Goal: Information Seeking & Learning: Learn about a topic

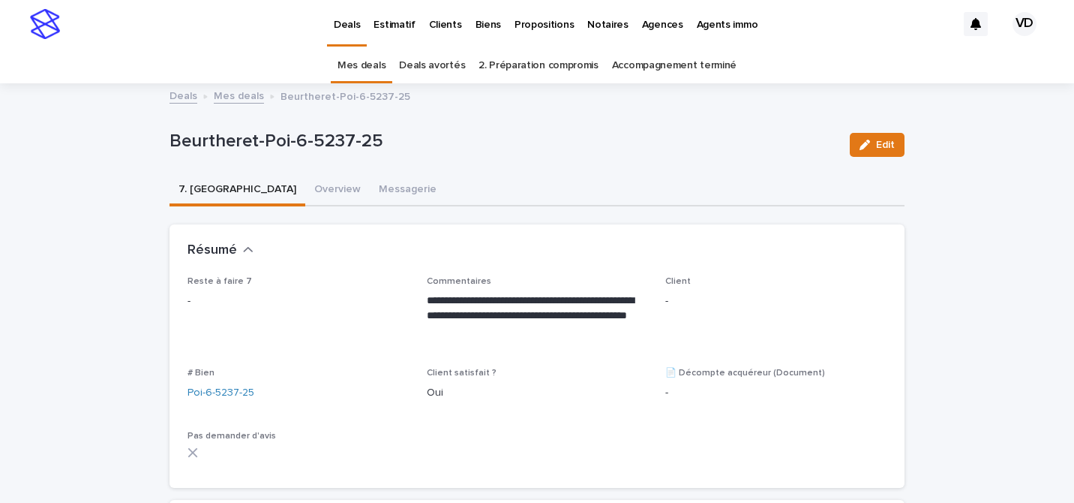
click at [340, 16] on p "Deals" at bounding box center [347, 16] width 26 height 32
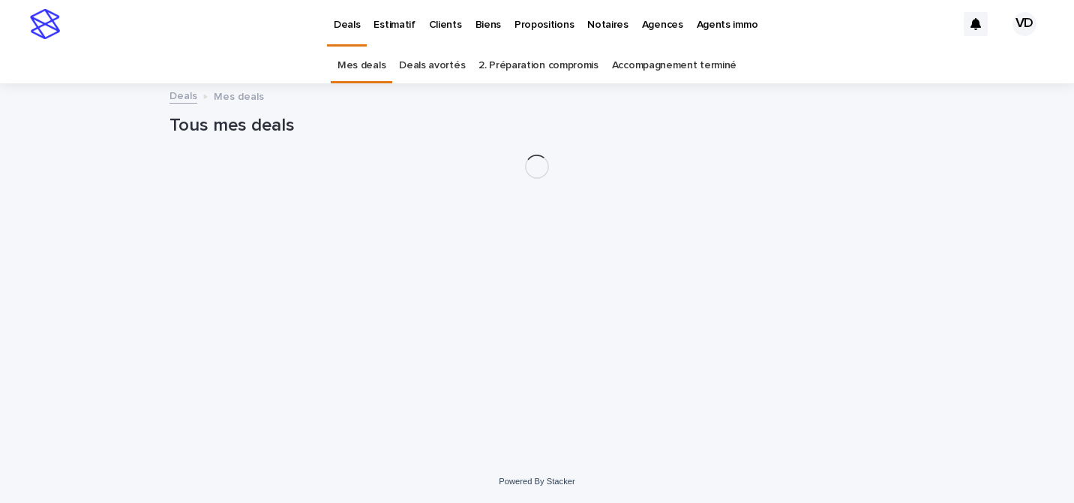
click at [555, 29] on p "Propositions" at bounding box center [544, 16] width 59 height 32
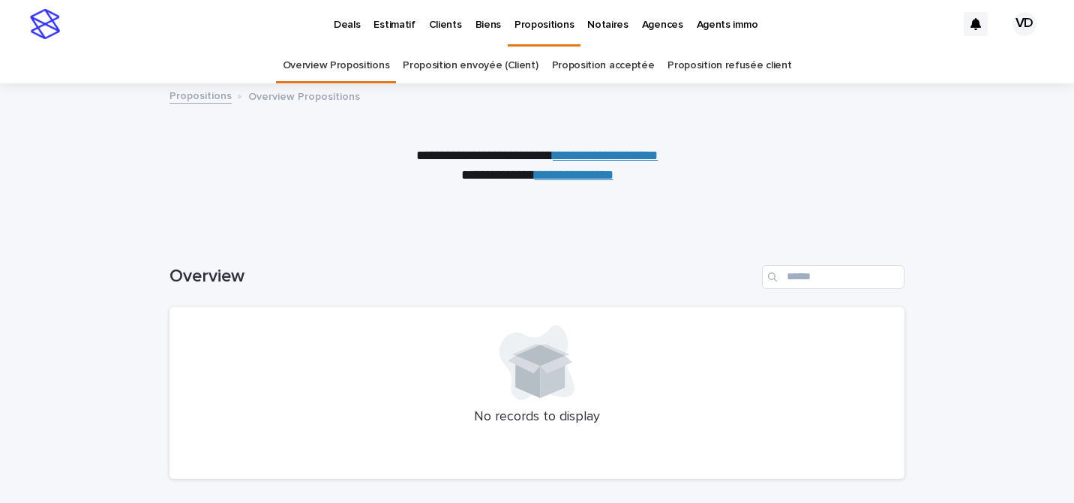
click at [487, 74] on link "Proposition envoyée (Client)" at bounding box center [470, 65] width 135 height 35
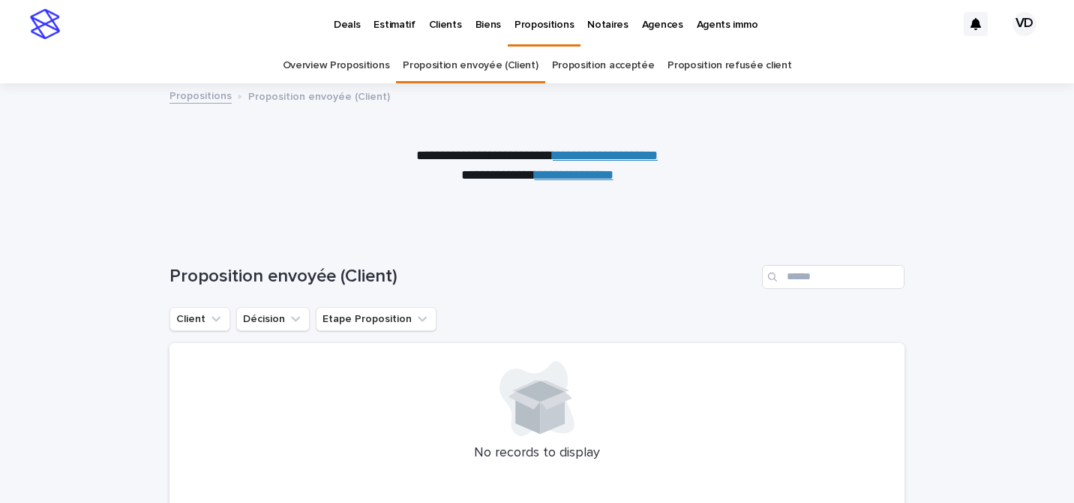
click at [611, 66] on link "Proposition acceptée" at bounding box center [603, 65] width 103 height 35
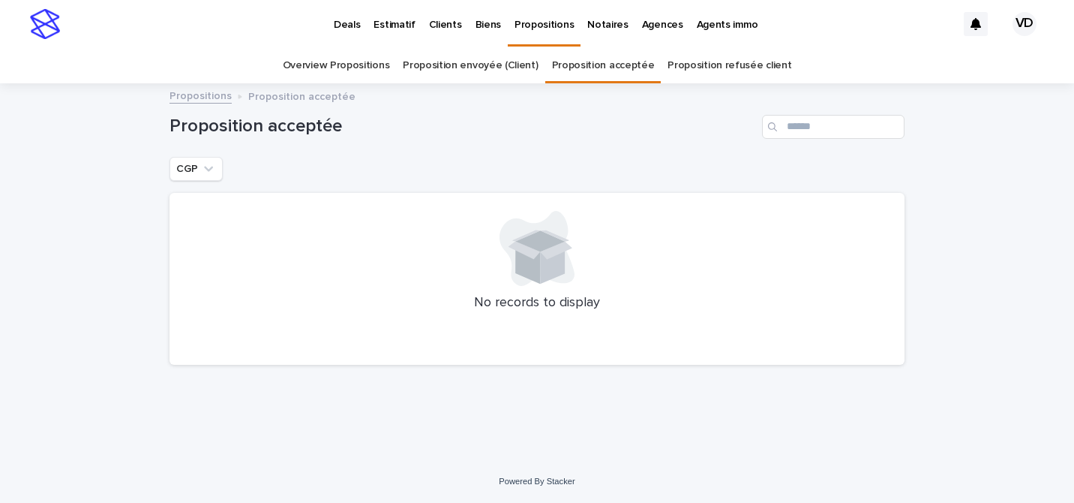
click at [363, 67] on link "Overview Propositions" at bounding box center [336, 65] width 107 height 35
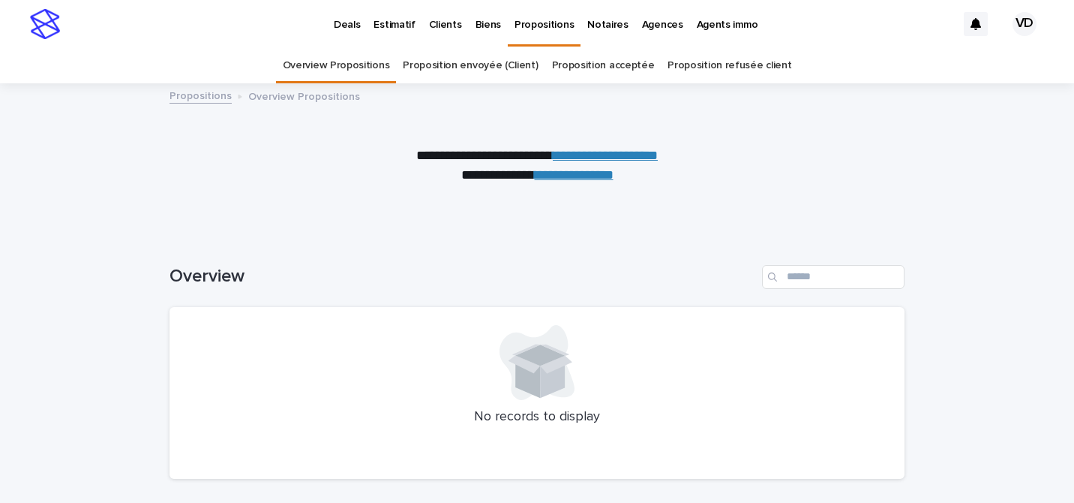
click at [442, 26] on p "Clients" at bounding box center [445, 16] width 33 height 32
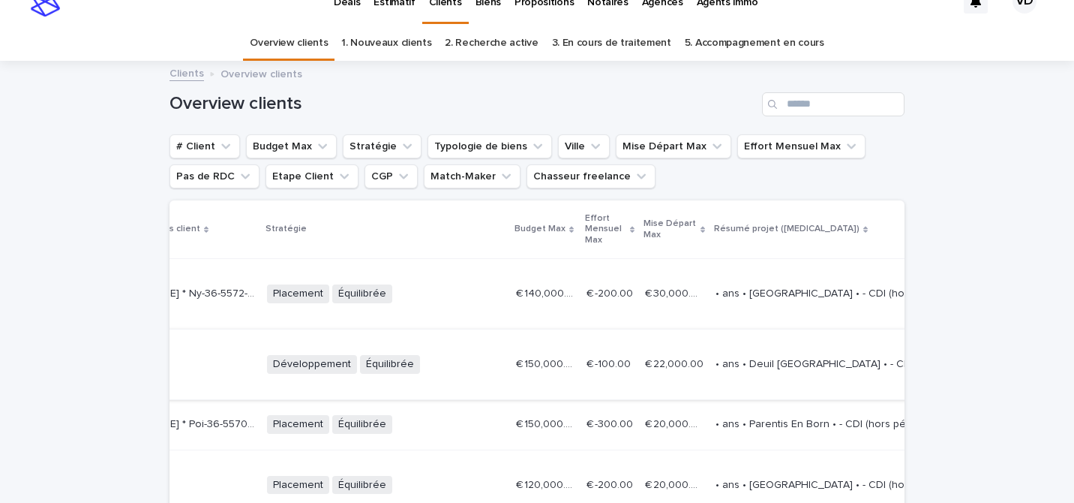
scroll to position [0, 1247]
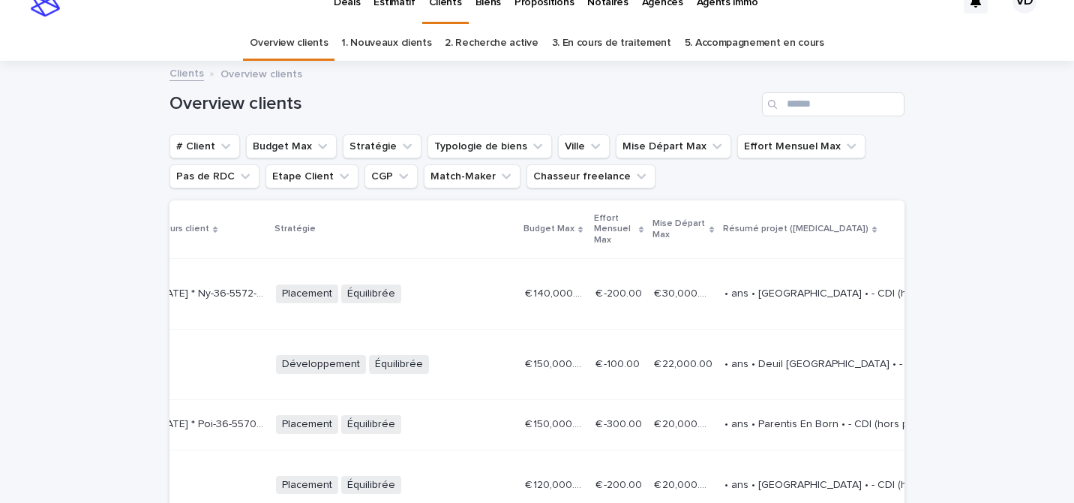
click at [264, 368] on p at bounding box center [207, 364] width 114 height 13
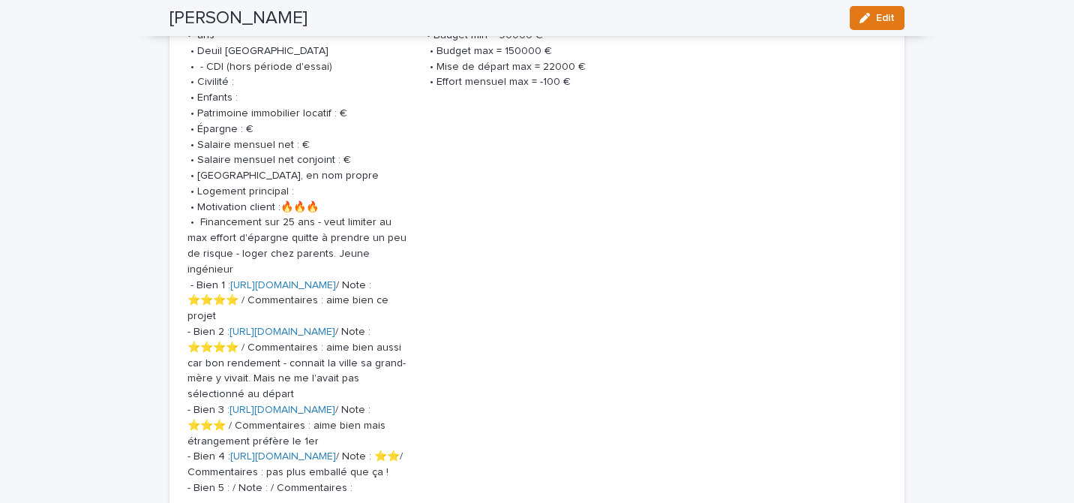
scroll to position [1942, 0]
click at [336, 279] on link "https://app.bevouac.com/fiche/recXzlmO79LJJqL7g" at bounding box center [283, 284] width 106 height 11
click at [335, 334] on link "https://app.bevouac.com/fiche/recU4fOhZkqltq6Jy" at bounding box center [283, 331] width 106 height 11
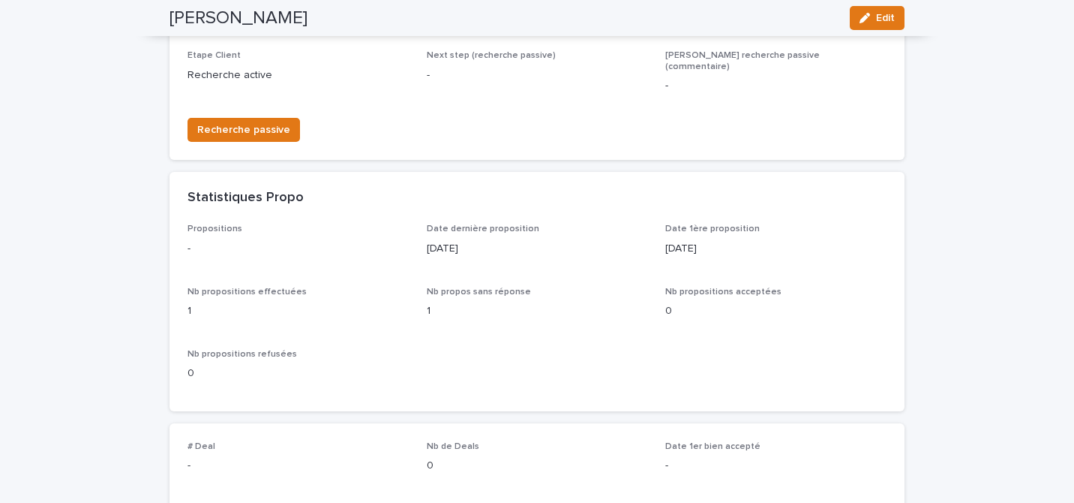
scroll to position [0, 0]
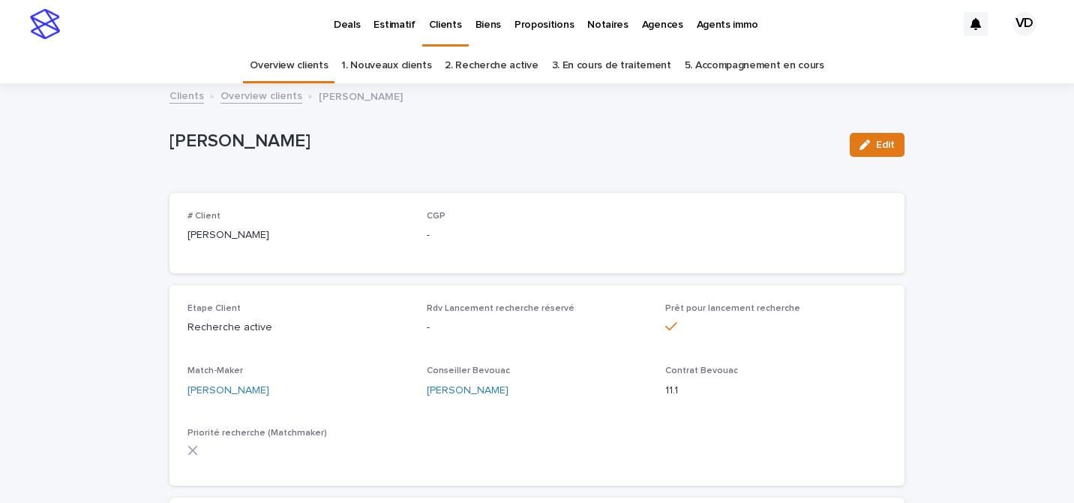
click at [323, 63] on link "Overview clients" at bounding box center [289, 65] width 78 height 35
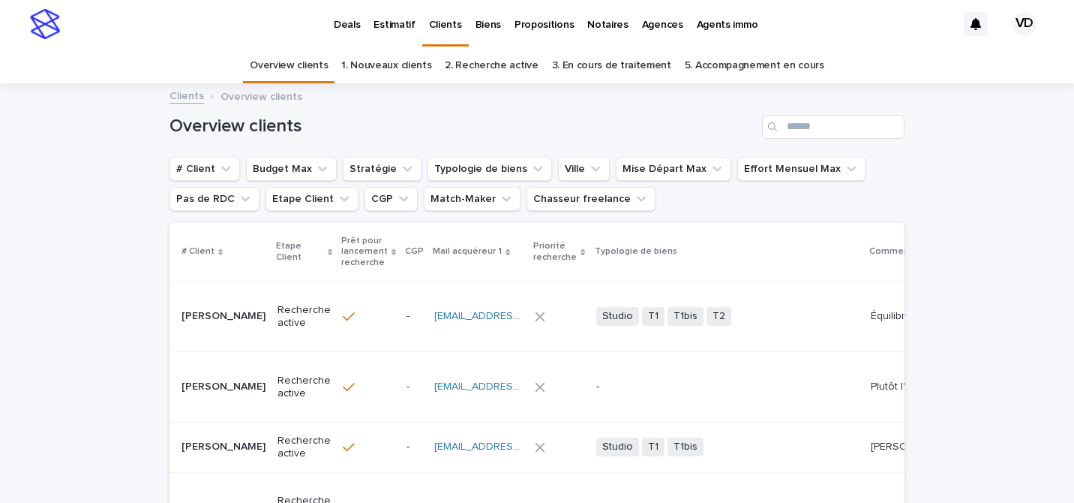
click at [535, 30] on p "Propositions" at bounding box center [544, 16] width 59 height 32
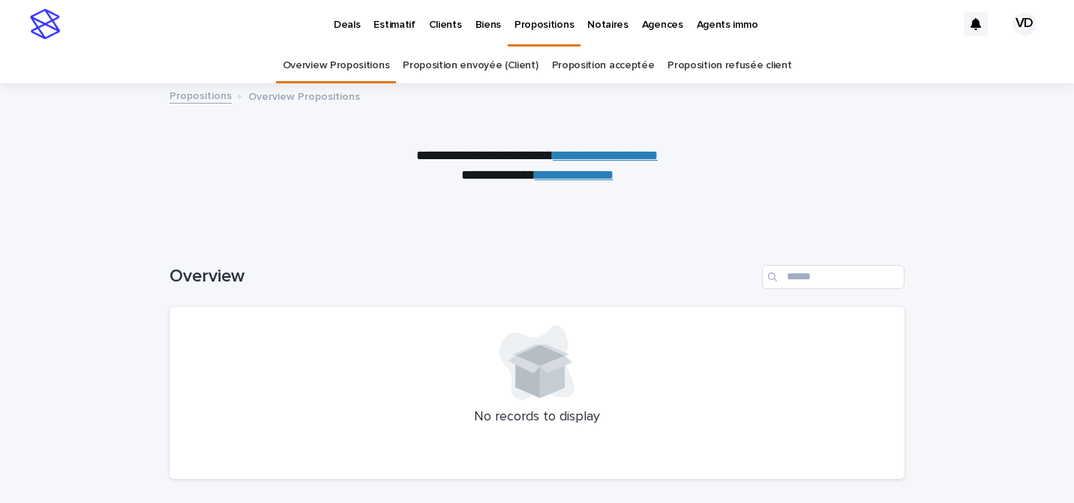
click at [610, 155] on link "**********" at bounding box center [605, 156] width 105 height 14
click at [440, 20] on p "Clients" at bounding box center [445, 16] width 33 height 32
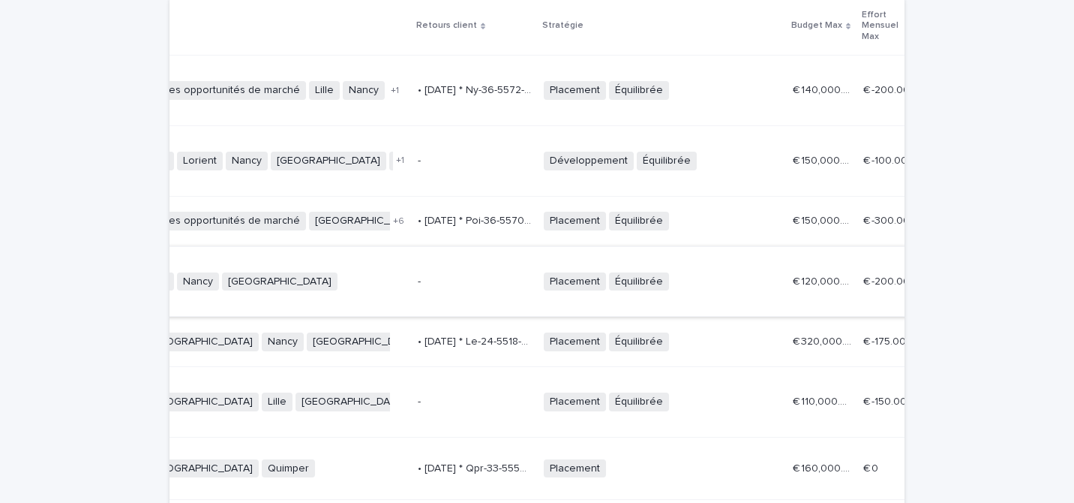
scroll to position [0, 988]
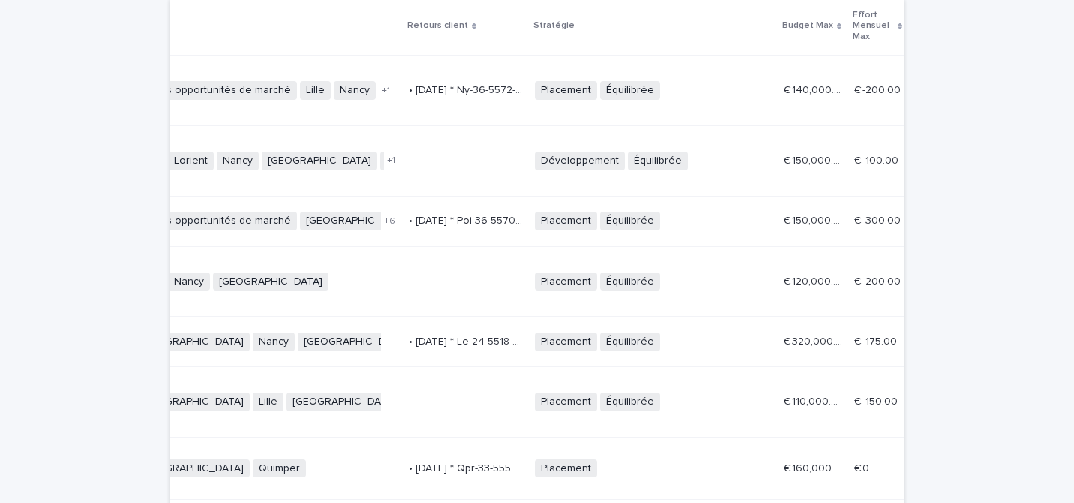
click at [523, 230] on div "• 2025/9/5 * Poi-36-5570-25 * * - la copropriété qui nécessitera des frais (faç…" at bounding box center [466, 221] width 114 height 25
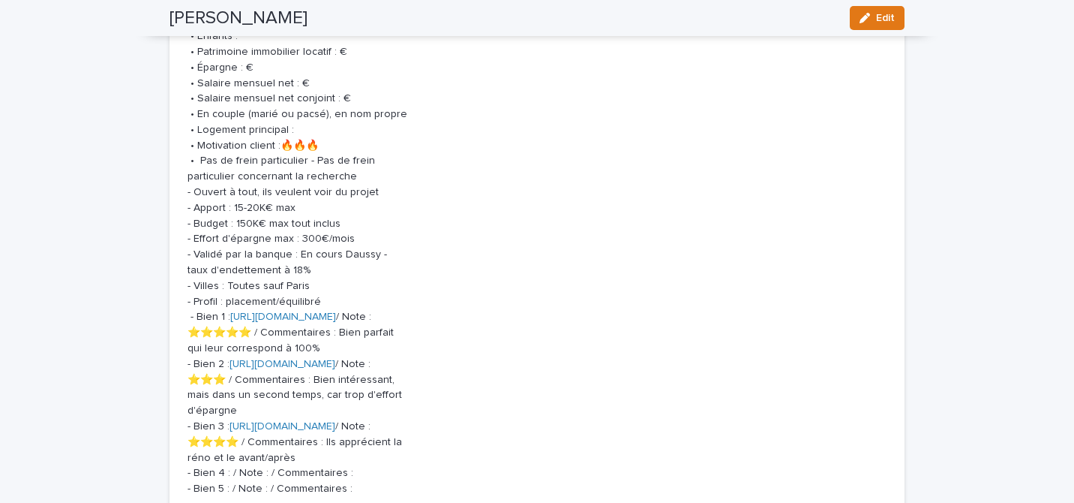
scroll to position [2029, 0]
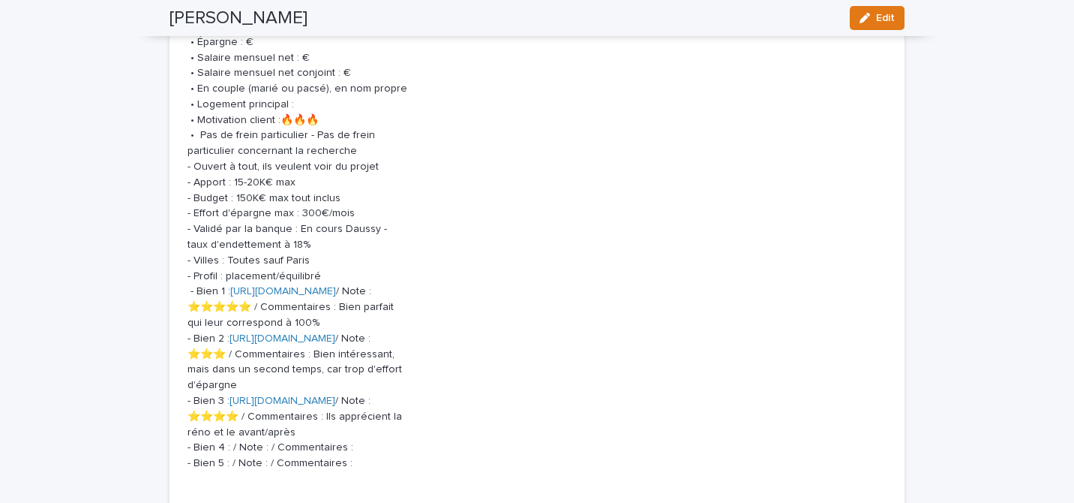
click at [336, 295] on link "https://app.bevouac.com/fiche/reccU7pBV8MHqeFnK" at bounding box center [283, 291] width 106 height 11
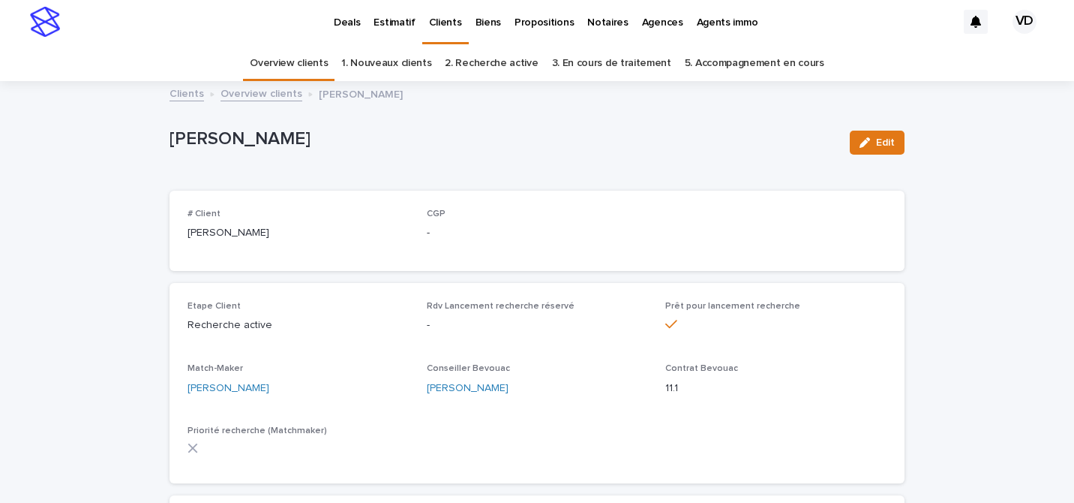
scroll to position [0, 0]
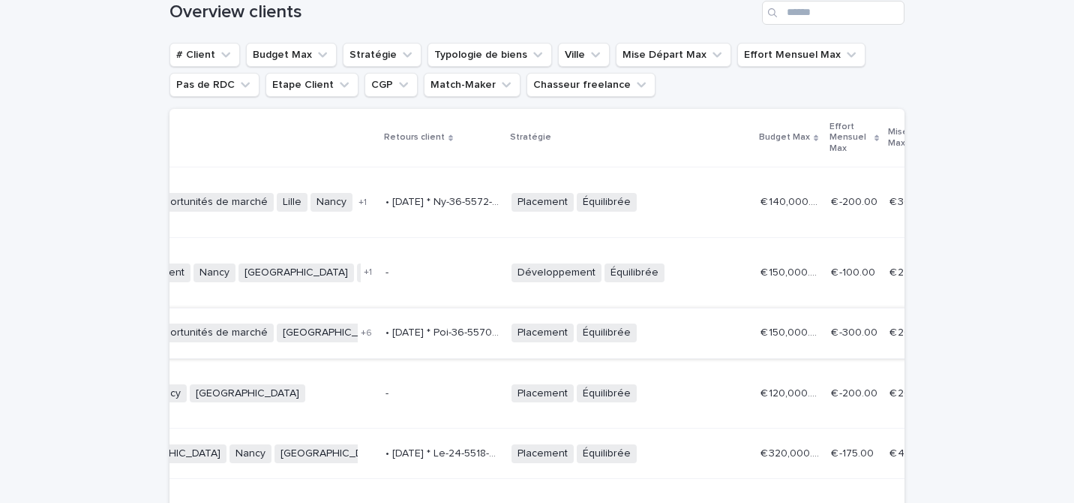
scroll to position [0, 1011]
click at [503, 334] on p "• 2025/9/5 * Poi-36-5570-25 * * - la copropriété qui nécessitera des frais (faç…" at bounding box center [444, 331] width 117 height 16
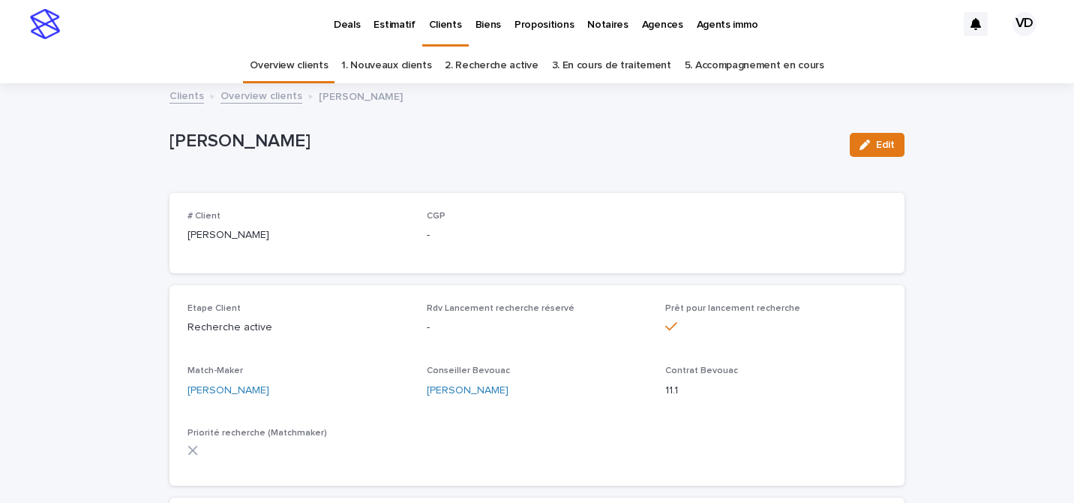
click at [438, 23] on p "Clients" at bounding box center [445, 16] width 33 height 32
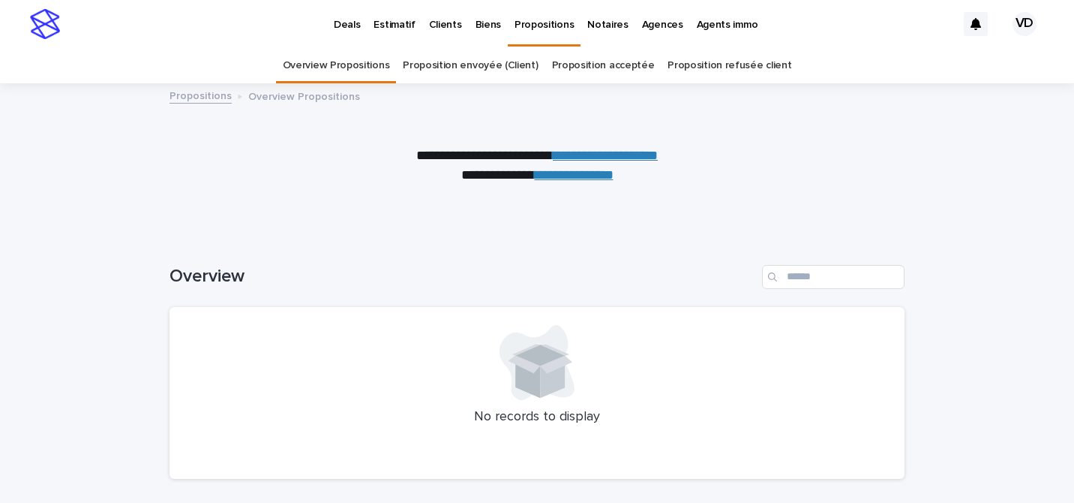
click at [522, 29] on p "Propositions" at bounding box center [544, 16] width 59 height 32
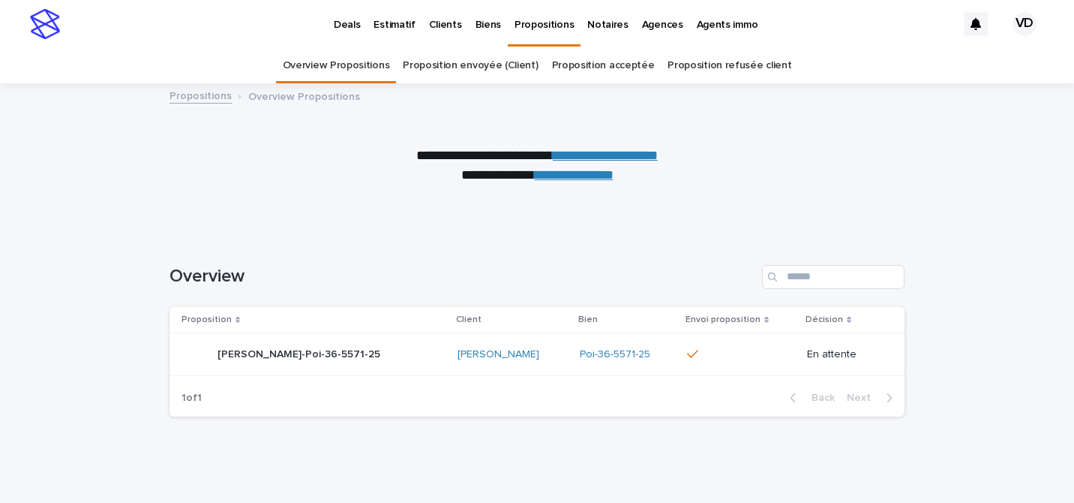
click at [604, 152] on link "**********" at bounding box center [605, 156] width 105 height 14
click at [439, 29] on p "Clients" at bounding box center [445, 16] width 33 height 32
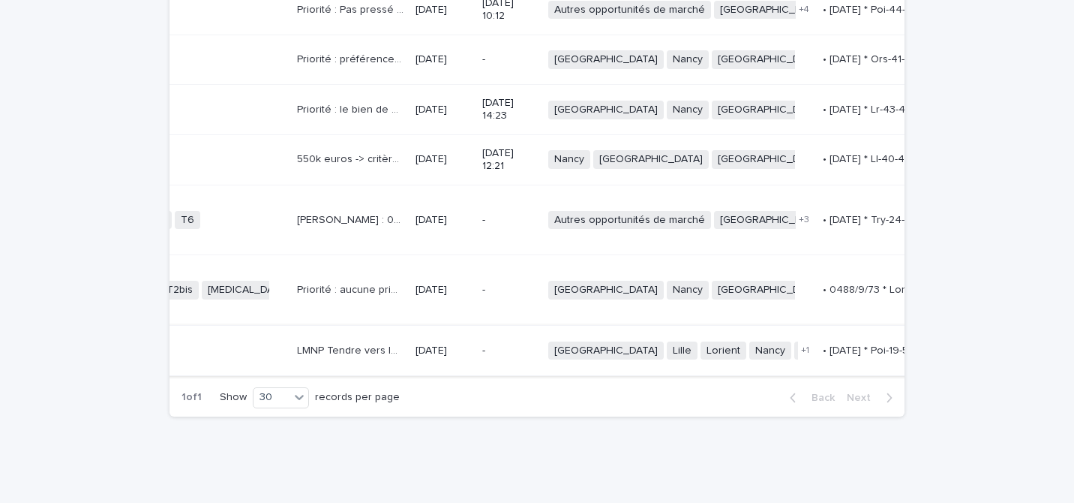
scroll to position [0, 578]
click at [403, 357] on p "LMNP Tendre vers les 150k€ (au moins 120k€) A confiance en nous pour le choix T…" at bounding box center [348, 349] width 110 height 16
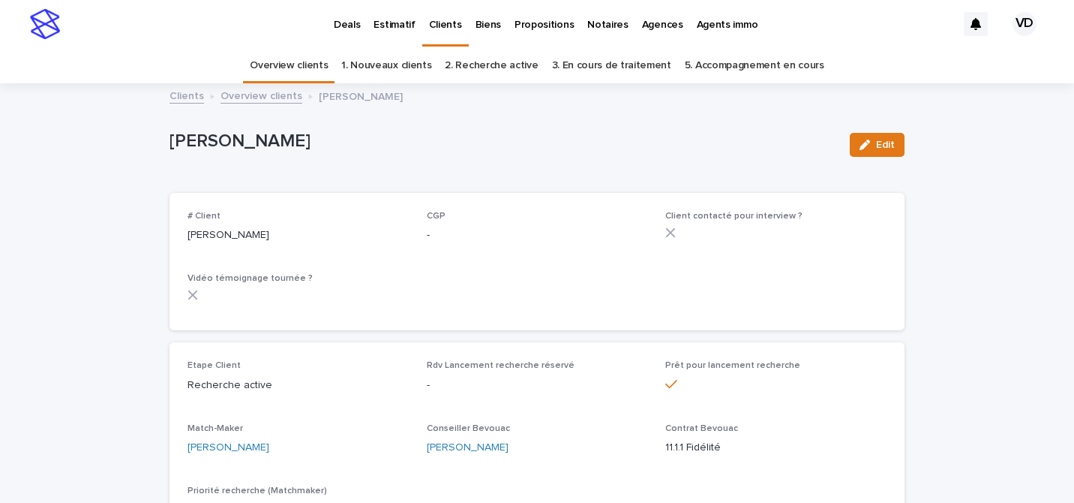
click at [538, 24] on p "Propositions" at bounding box center [544, 16] width 59 height 32
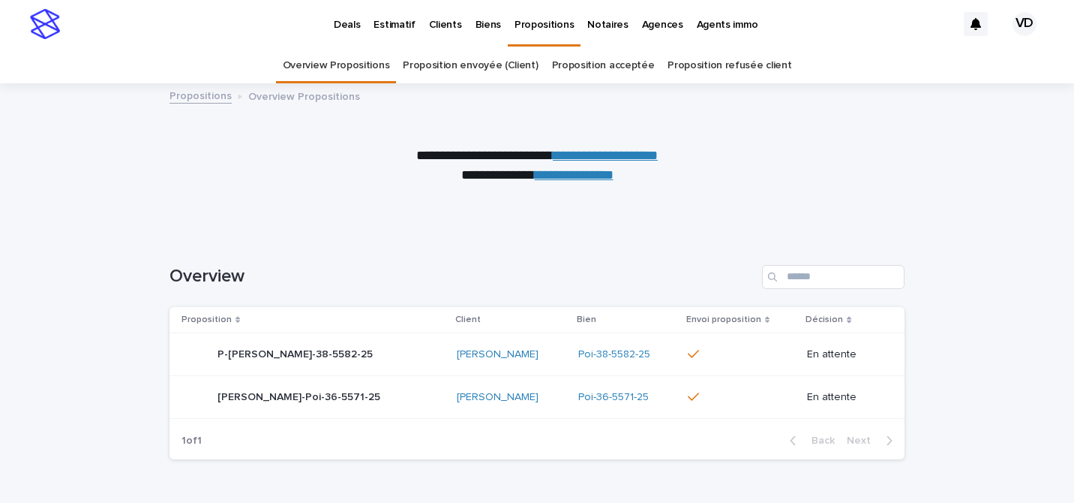
click at [616, 155] on link "**********" at bounding box center [605, 156] width 105 height 14
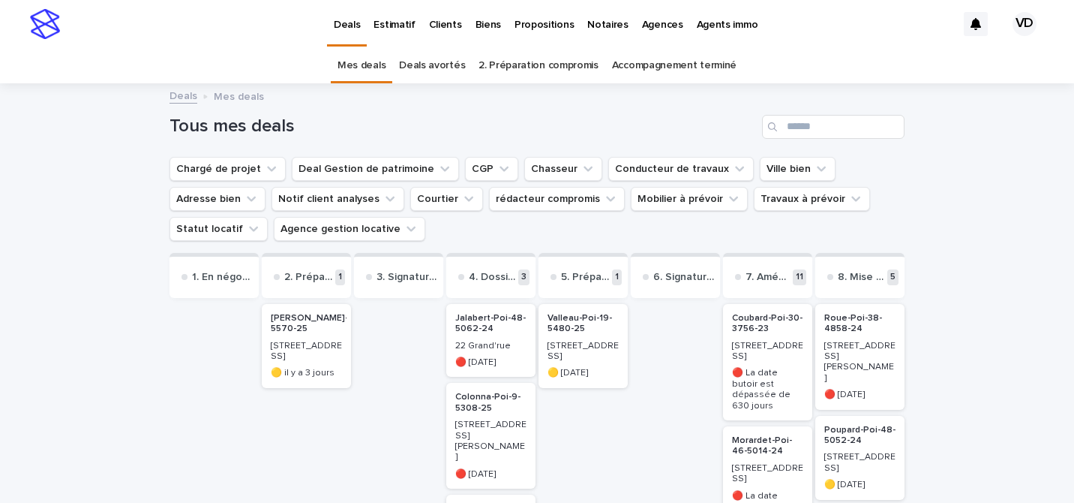
click at [478, 23] on p "Biens" at bounding box center [489, 16] width 26 height 32
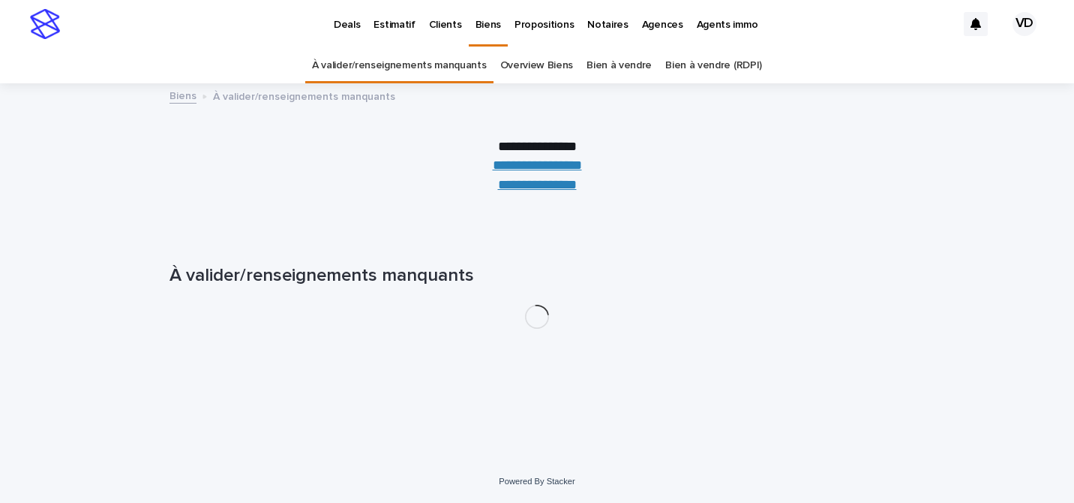
click at [528, 66] on link "Overview Biens" at bounding box center [537, 65] width 74 height 35
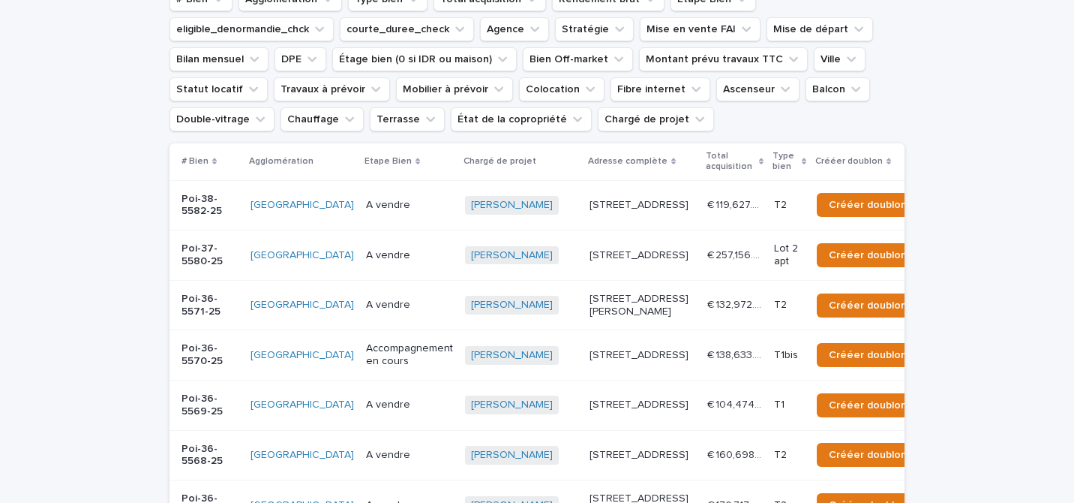
scroll to position [171, 0]
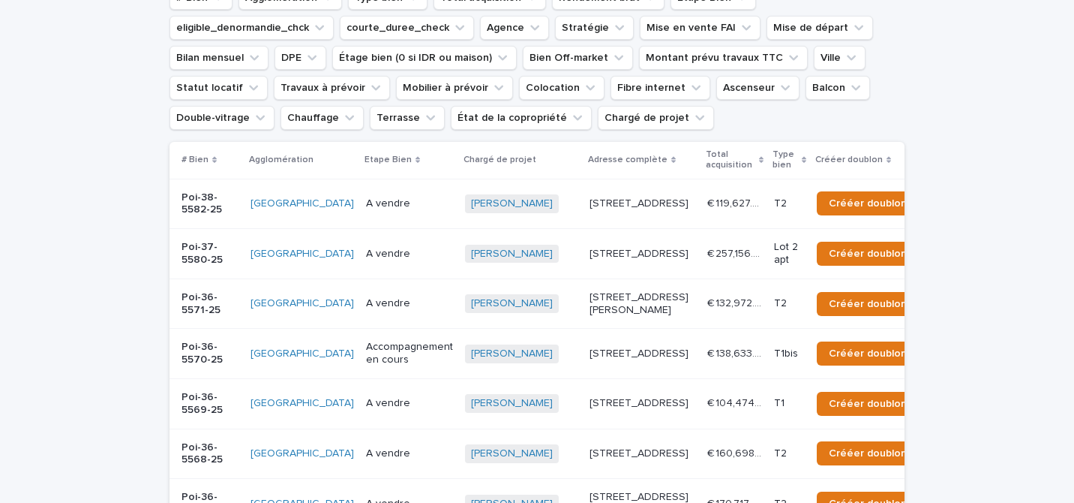
click at [702, 229] on td "€ 119,627.00 € 119,627.00" at bounding box center [735, 204] width 67 height 50
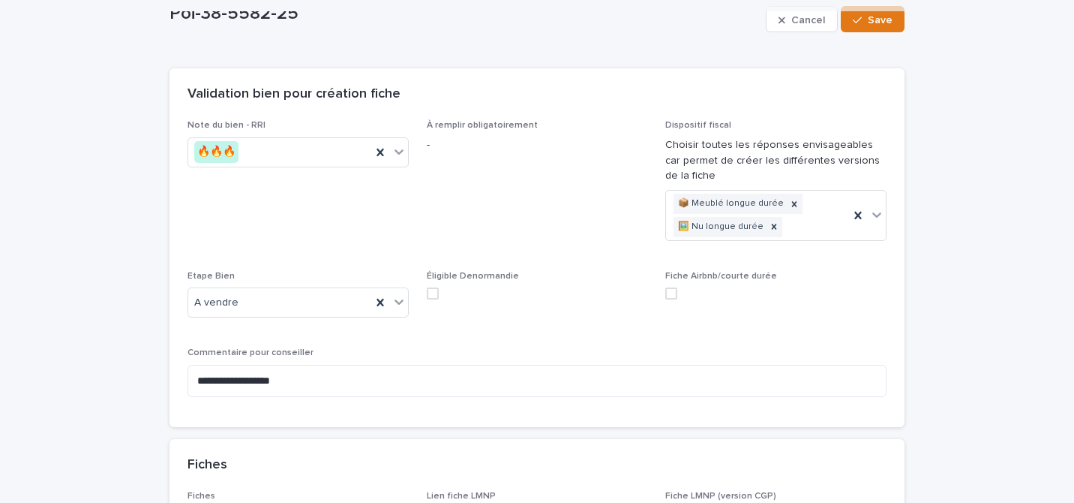
scroll to position [124, 0]
click at [768, 233] on div at bounding box center [774, 228] width 17 height 20
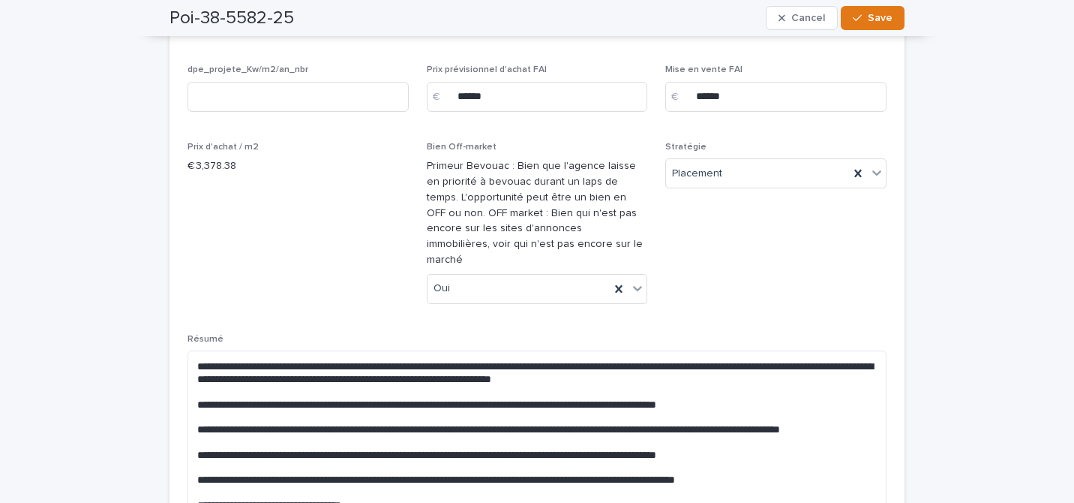
scroll to position [975, 0]
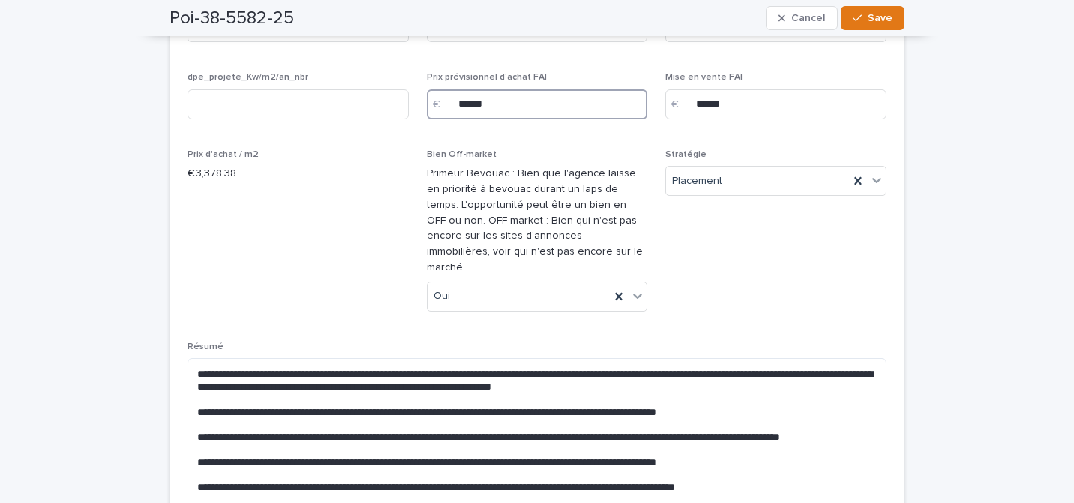
click at [466, 102] on input "******" at bounding box center [537, 104] width 221 height 30
type input "******"
click at [411, 158] on div "**********" at bounding box center [537, 346] width 699 height 1182
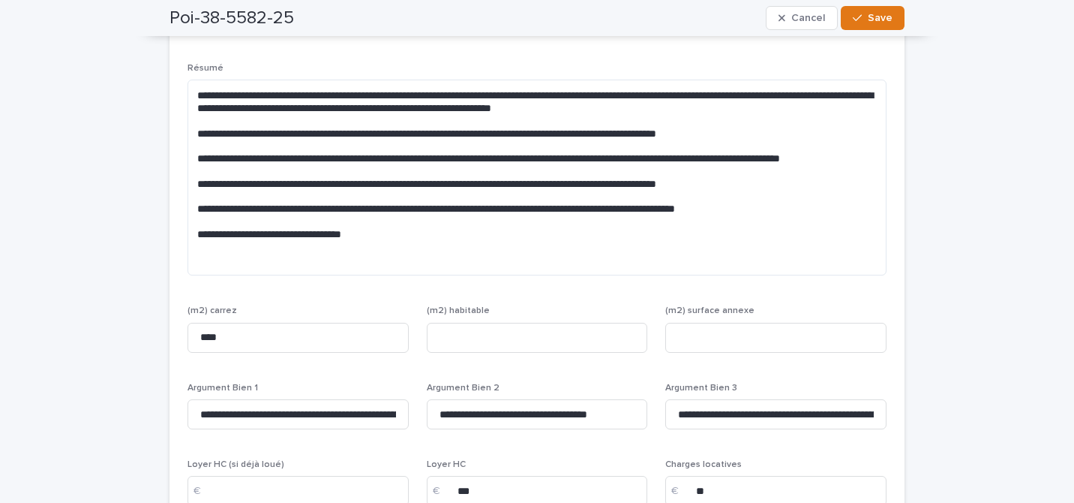
scroll to position [1243, 0]
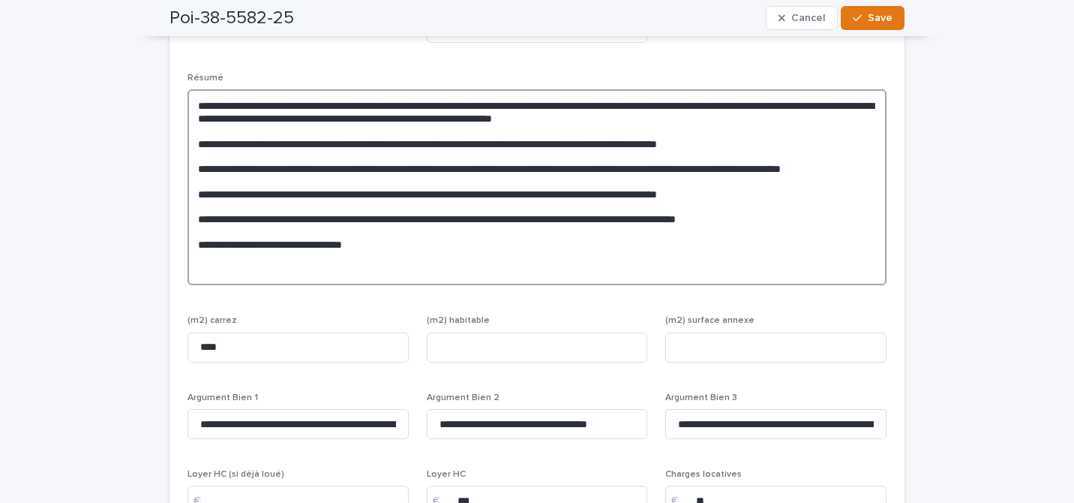
drag, startPoint x: 786, startPoint y: 218, endPoint x: 617, endPoint y: 211, distance: 168.2
click at [617, 211] on textarea "**********" at bounding box center [537, 187] width 699 height 196
click at [750, 128] on textarea "**********" at bounding box center [537, 187] width 699 height 196
click at [0, 0] on lt-span "****** *" at bounding box center [0, 0] width 0 height 0
type textarea "**********"
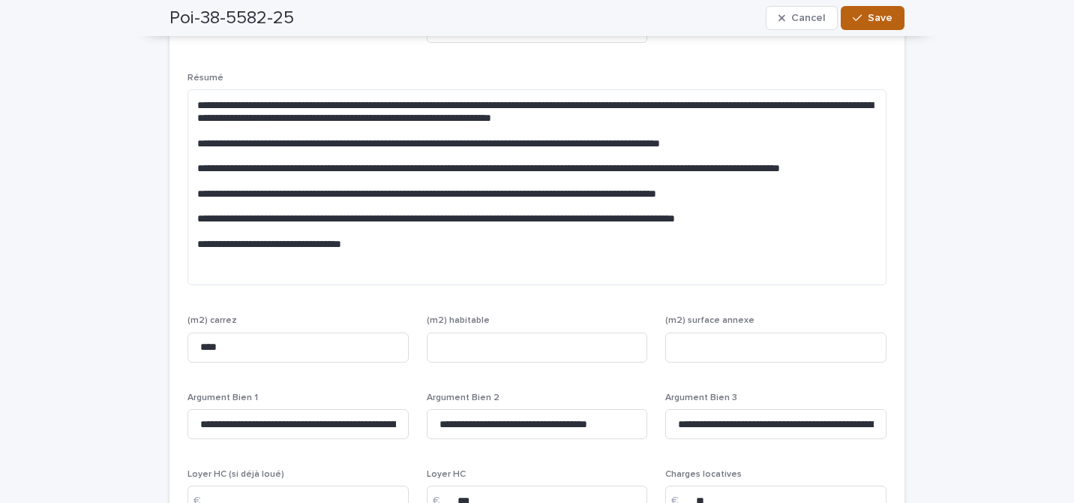
click at [866, 26] on button "Save" at bounding box center [873, 18] width 64 height 24
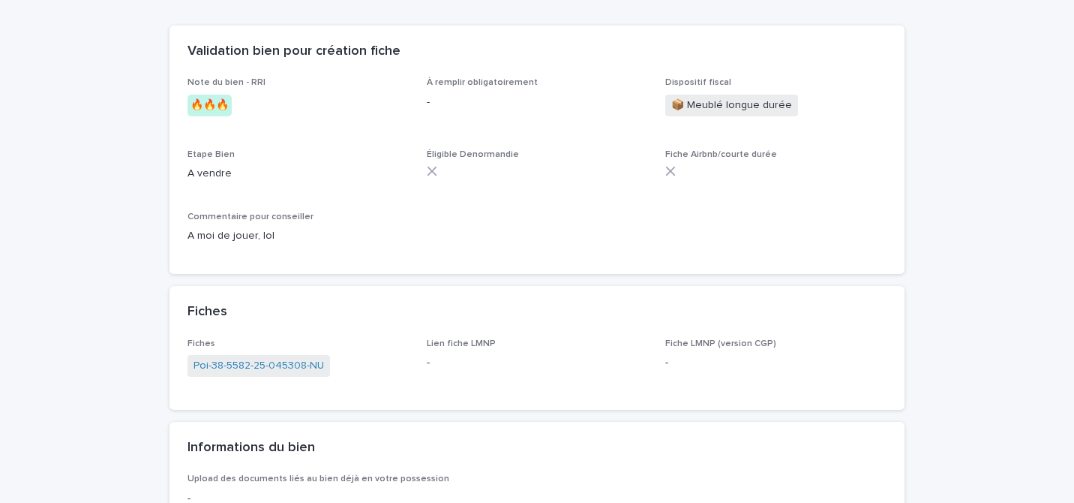
scroll to position [303, 0]
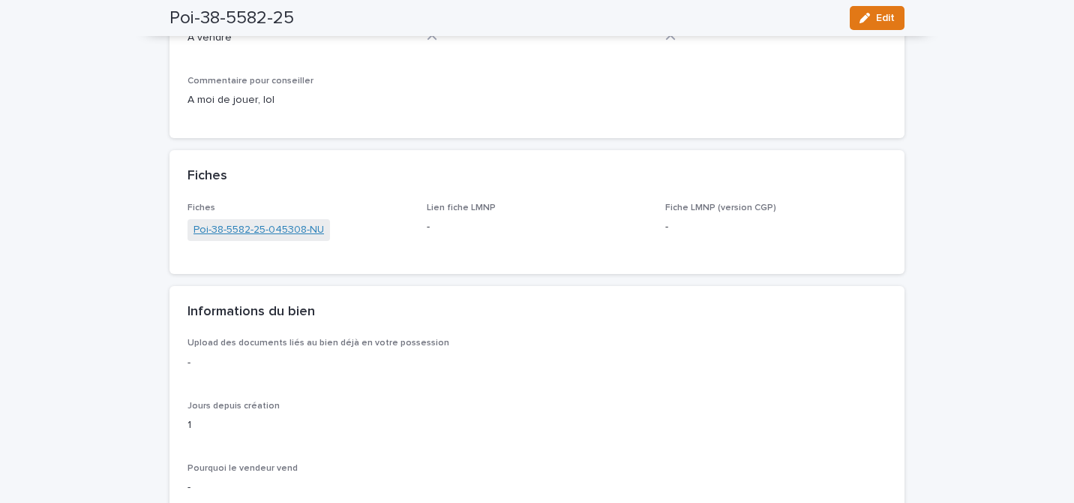
click at [317, 227] on link "Poi-38-5582-25-045308-NU" at bounding box center [259, 230] width 131 height 16
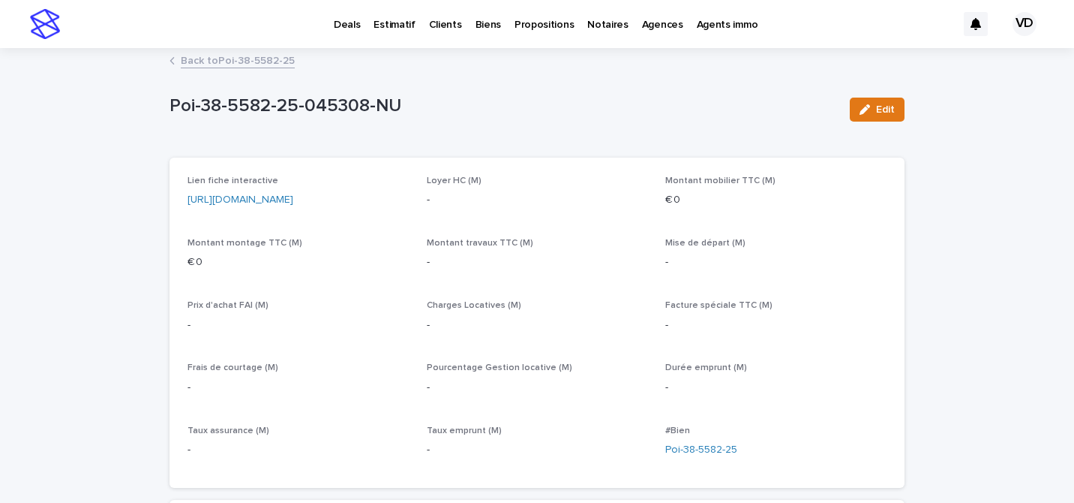
click at [293, 197] on link "[URL][DOMAIN_NAME]" at bounding box center [241, 199] width 106 height 11
click at [476, 23] on p "Biens" at bounding box center [489, 16] width 26 height 32
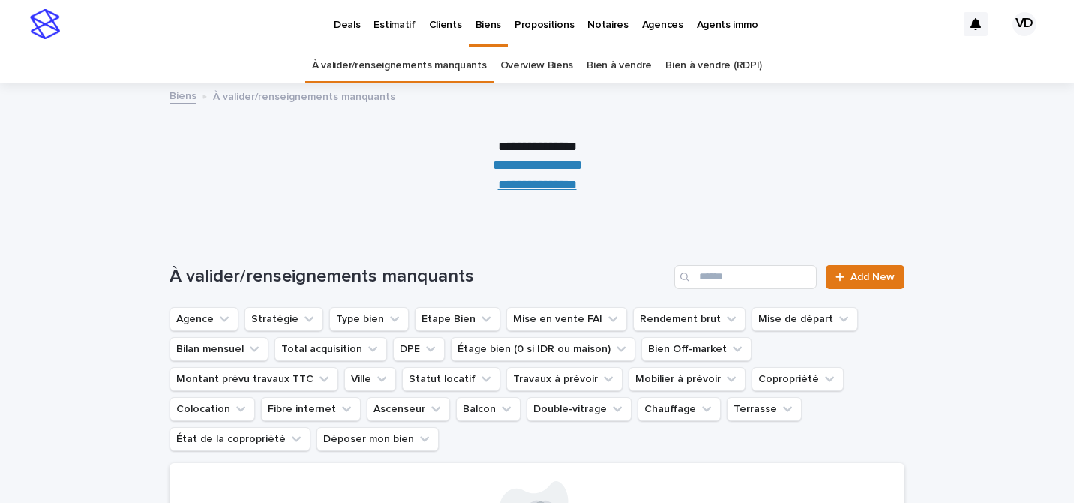
click at [548, 74] on link "Overview Biens" at bounding box center [537, 65] width 74 height 35
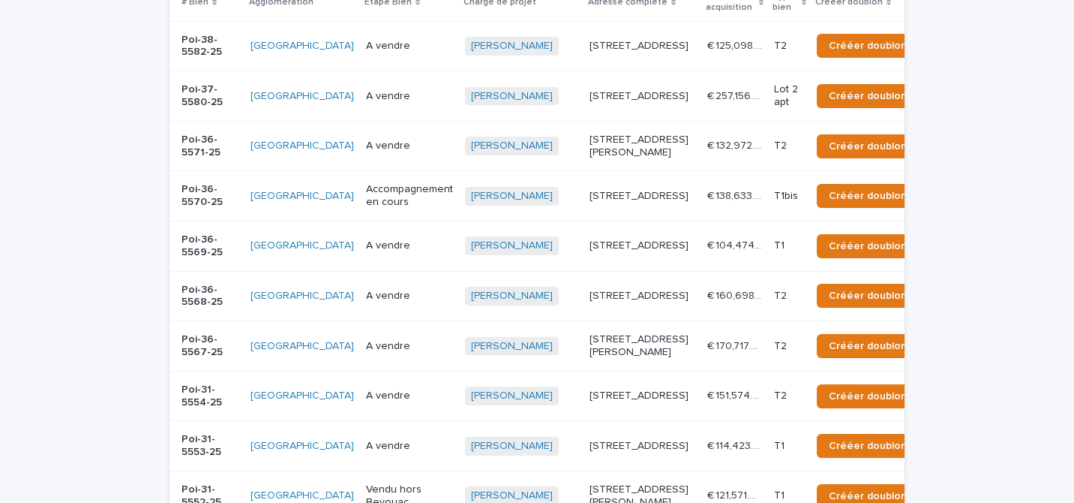
scroll to position [333, 0]
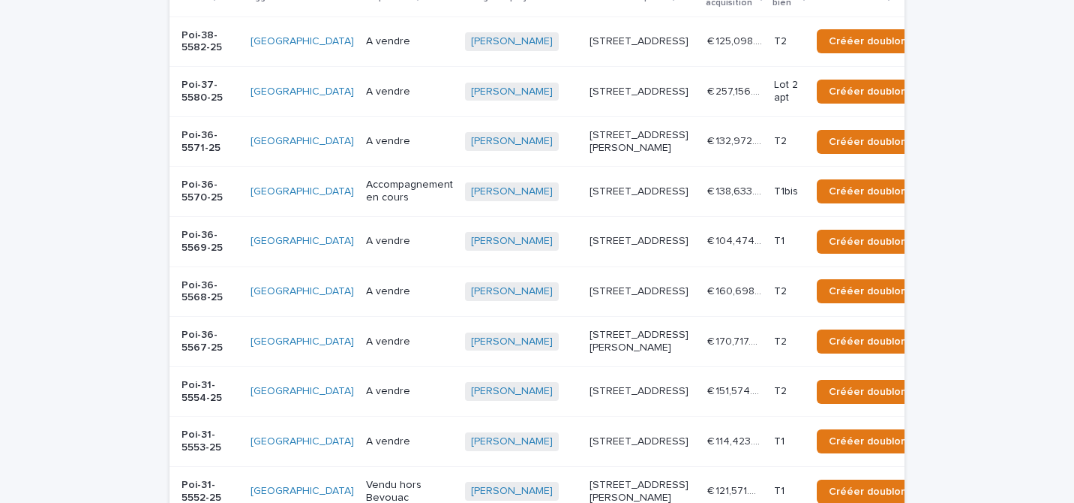
click at [702, 167] on td "€ 132,972.00 € 132,972.00" at bounding box center [735, 141] width 67 height 50
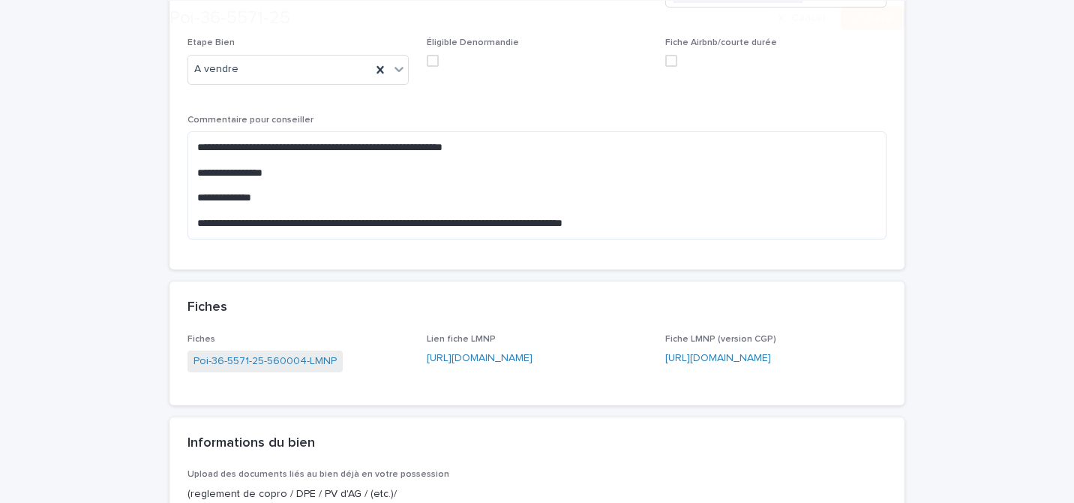
scroll to position [397, 0]
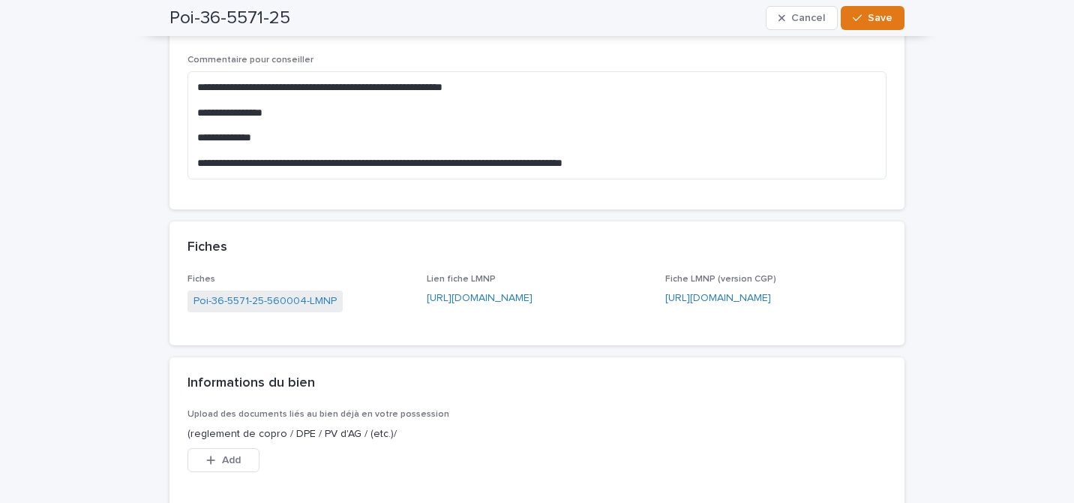
click at [470, 294] on link "[URL][DOMAIN_NAME]" at bounding box center [480, 298] width 106 height 11
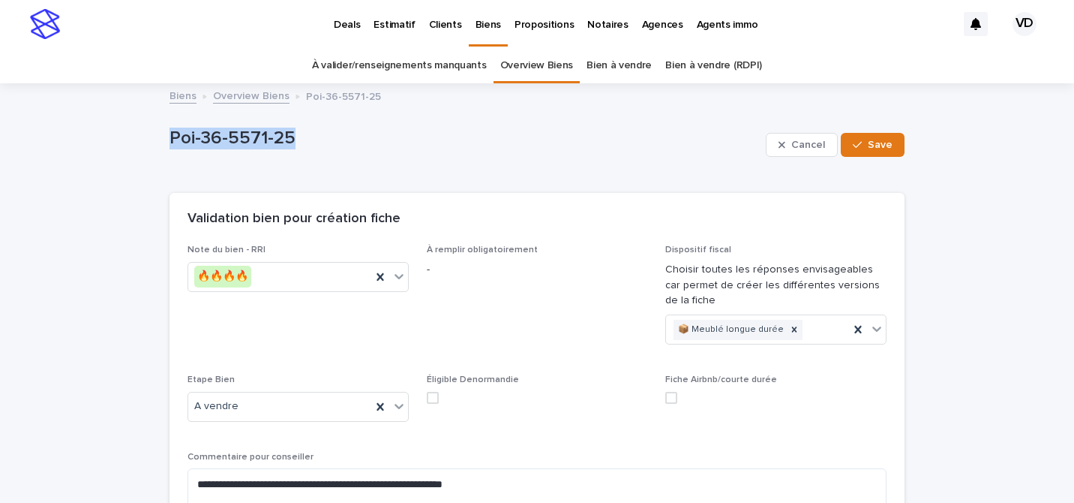
drag, startPoint x: 297, startPoint y: 143, endPoint x: 175, endPoint y: 143, distance: 122.3
click at [175, 143] on p "Poi-36-5571-25" at bounding box center [465, 139] width 590 height 22
click at [416, 152] on div "Poi-36-5571-25" at bounding box center [465, 145] width 590 height 34
